Goal: Transaction & Acquisition: Purchase product/service

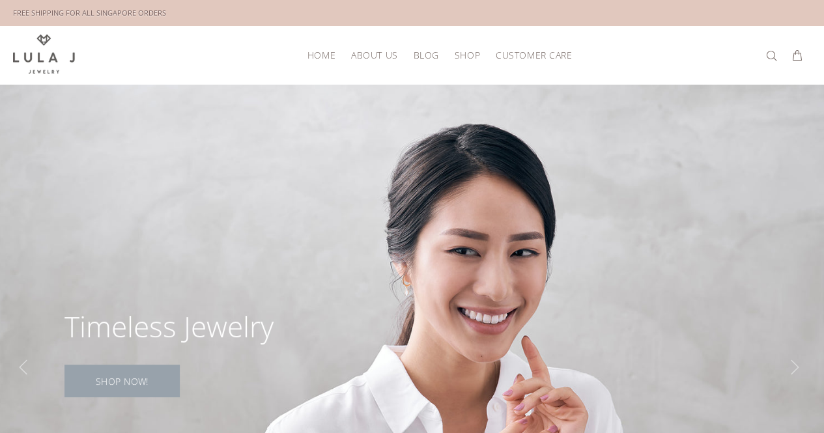
click at [129, 370] on link "SHOP NOW!" at bounding box center [121, 381] width 115 height 33
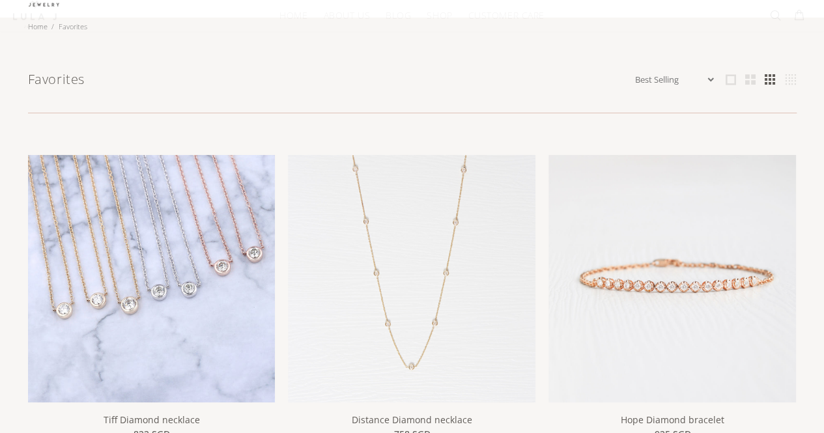
scroll to position [130, 0]
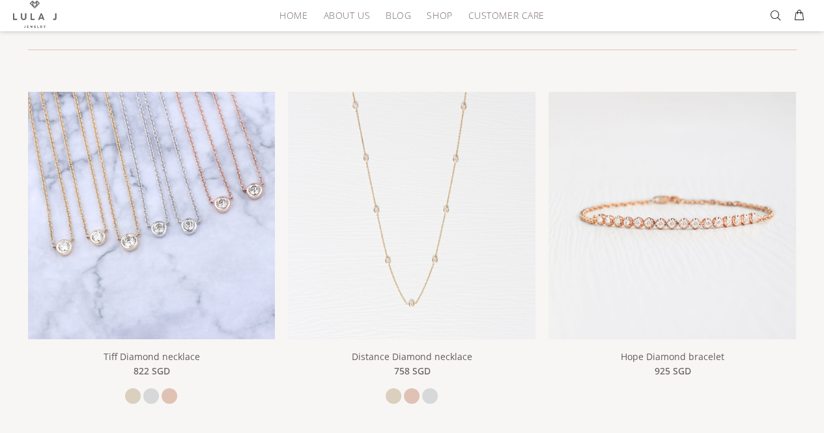
click at [201, 227] on img at bounding box center [151, 215] width 247 height 247
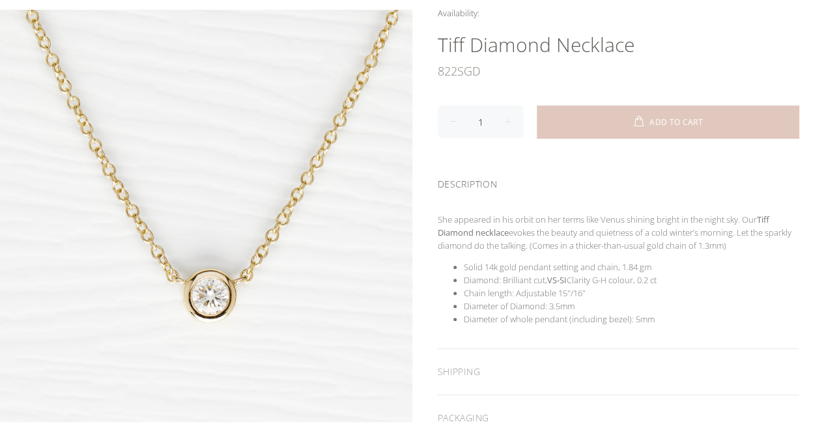
scroll to position [130, 0]
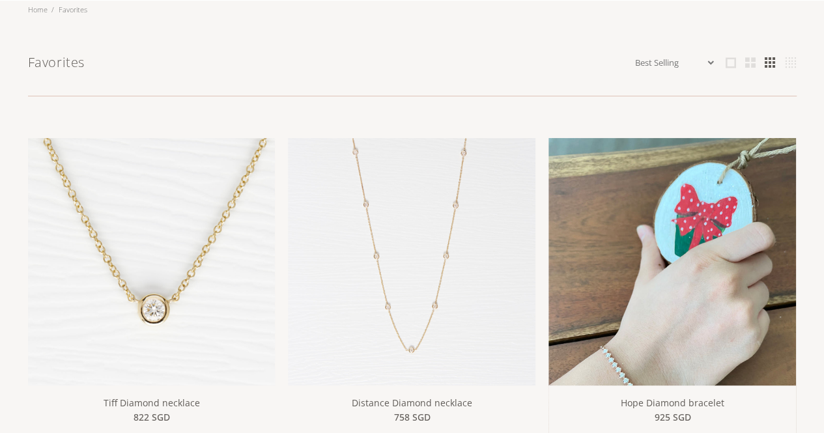
scroll to position [65, 0]
